Goal: Complete application form: Complete application form

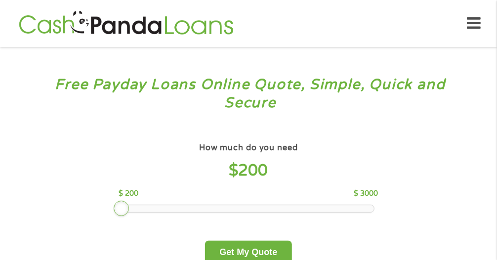
drag, startPoint x: 166, startPoint y: 207, endPoint x: 108, endPoint y: 203, distance: 57.9
click at [108, 203] on div "How much do you need $ 200 $ 200 $ 3000 Get My Quote" at bounding box center [249, 201] width 346 height 123
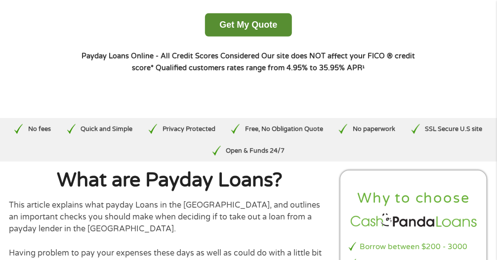
click at [237, 20] on button "Get My Quote" at bounding box center [248, 24] width 86 height 23
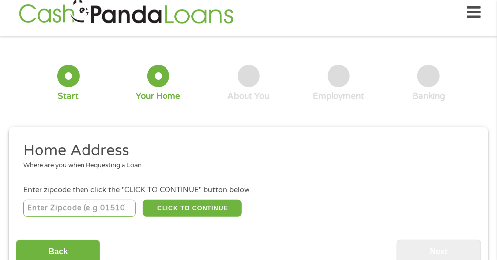
click at [110, 208] on input "number" at bounding box center [79, 207] width 113 height 17
type input "95835"
click at [105, 178] on ul "Home Address Where are you when Requesting a Loan. Enter zipcode then click the…" at bounding box center [248, 180] width 465 height 78
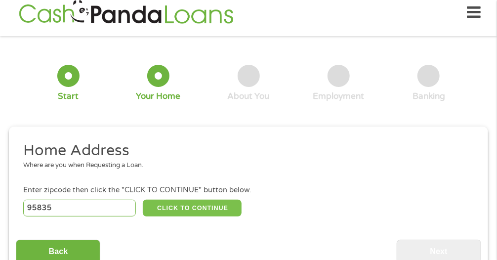
click at [177, 206] on button "CLICK TO CONTINUE" at bounding box center [192, 207] width 98 height 17
type input "95835"
type input "[GEOGRAPHIC_DATA]"
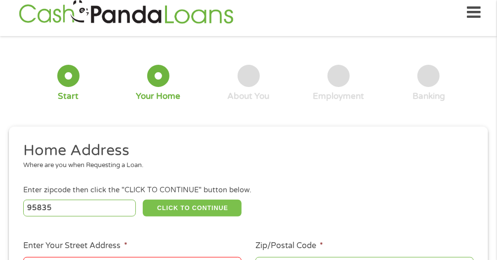
scroll to position [237, 0]
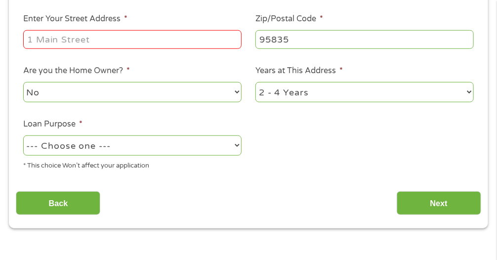
click at [98, 35] on input "Enter Your Street Address *" at bounding box center [132, 39] width 218 height 19
type input "[STREET_ADDRESS]"
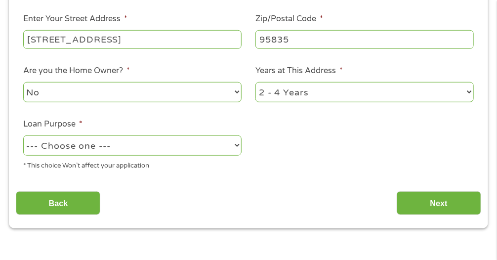
click at [236, 145] on select "--- Choose one --- Pay Bills Debt Consolidation Home Improvement Major Purchase…" at bounding box center [132, 145] width 218 height 20
select select "paybills"
click at [23, 136] on select "--- Choose one --- Pay Bills Debt Consolidation Home Improvement Major Purchase…" at bounding box center [132, 145] width 218 height 20
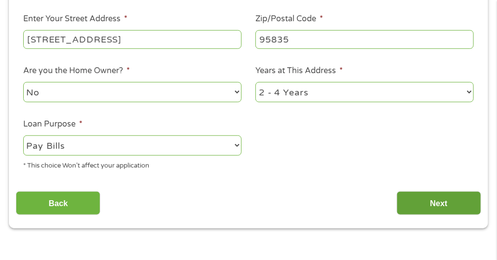
click at [414, 204] on input "Next" at bounding box center [438, 203] width 84 height 24
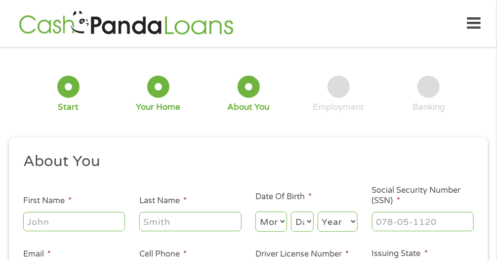
scroll to position [0, 0]
click at [87, 222] on input "First Name *" at bounding box center [74, 221] width 102 height 19
type input "[PERSON_NAME]"
type input "price"
type input "[EMAIL_ADDRESS][DOMAIN_NAME]"
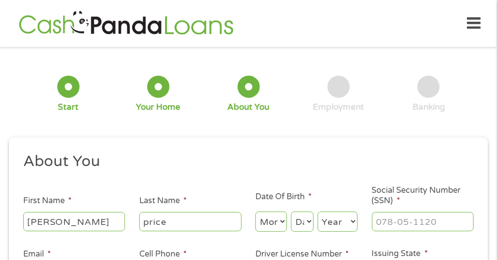
type input "[PHONE_NUMBER]"
click at [281, 222] on select "Month 1 2 3 4 5 6 7 8 9 10 11 12" at bounding box center [271, 221] width 32 height 20
select select "10"
click at [255, 212] on select "Month 1 2 3 4 5 6 7 8 9 10 11 12" at bounding box center [271, 221] width 32 height 20
click at [303, 221] on select "Day 1 2 3 4 5 6 7 8 9 10 11 12 13 14 15 16 17 18 19 20 21 22 23 24 25 26 27 28 …" at bounding box center [302, 221] width 23 height 20
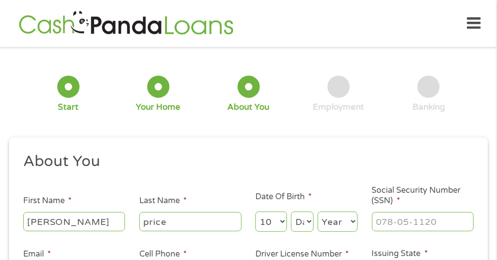
select select "28"
click at [291, 212] on select "Day 1 2 3 4 5 6 7 8 9 10 11 12 13 14 15 16 17 18 19 20 21 22 23 24 25 26 27 28 …" at bounding box center [302, 221] width 23 height 20
click at [351, 222] on select "Year [DATE] 2006 2005 2004 2003 2002 2001 2000 1999 1998 1997 1996 1995 1994 19…" at bounding box center [337, 221] width 40 height 20
select select "1959"
click at [317, 212] on select "Year [DATE] 2006 2005 2004 2003 2002 2001 2000 1999 1998 1997 1996 1995 1994 19…" at bounding box center [337, 221] width 40 height 20
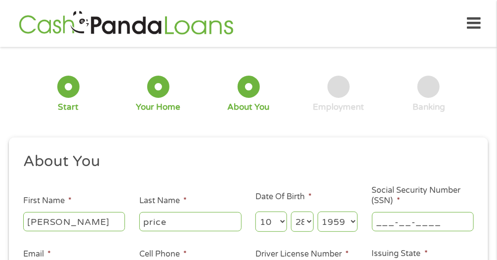
click at [395, 225] on input "___-__-____" at bounding box center [423, 221] width 102 height 19
type input "563-74-7323"
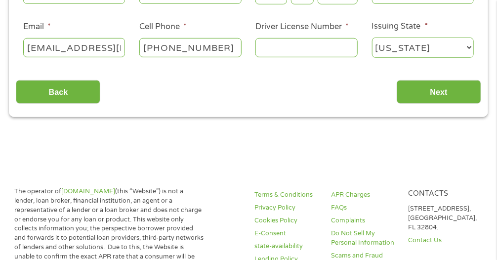
click at [226, 53] on input "[PHONE_NUMBER]" at bounding box center [190, 47] width 102 height 19
type input "[PHONE_NUMBER]"
click at [286, 44] on input "Driver License Number *" at bounding box center [306, 47] width 102 height 19
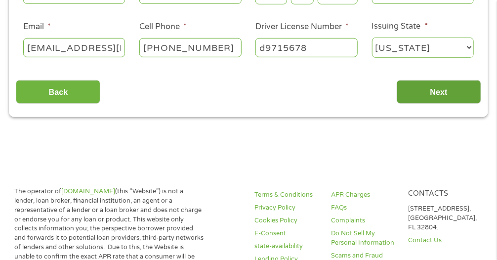
type input "d9715678"
click at [442, 90] on input "Next" at bounding box center [438, 92] width 84 height 24
click at [423, 90] on input "Next" at bounding box center [438, 92] width 84 height 24
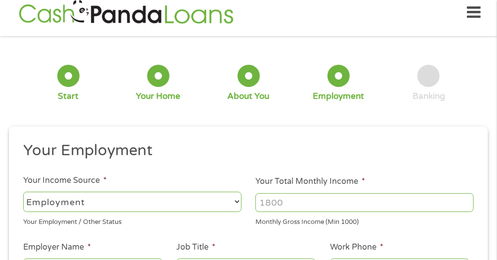
scroll to position [237, 0]
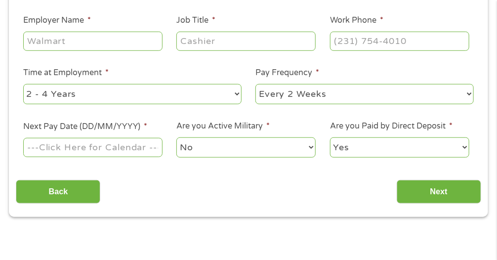
click at [141, 37] on input "Employer Name *" at bounding box center [92, 41] width 139 height 19
type input "s"
